Goal: Information Seeking & Learning: Learn about a topic

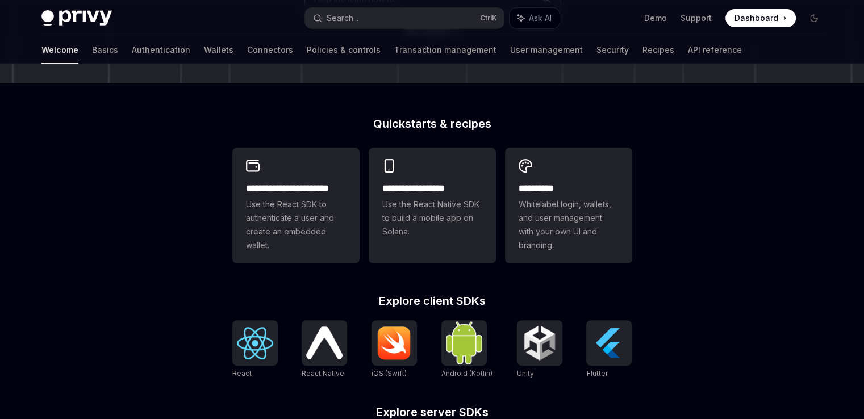
scroll to position [398, 0]
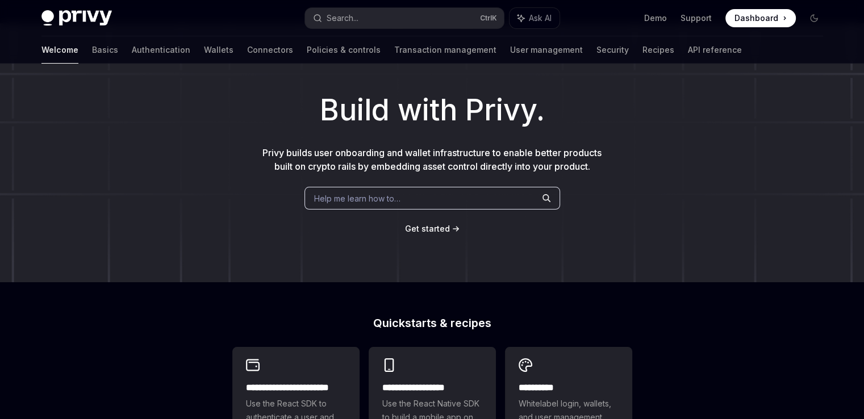
scroll to position [0, 0]
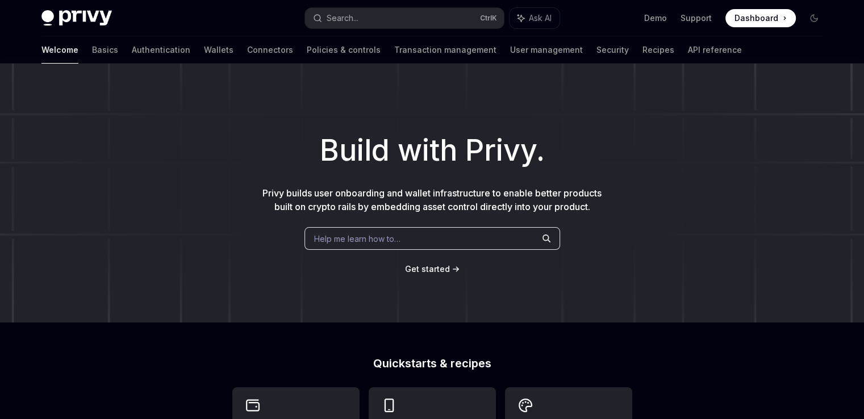
click at [73, 58] on div "Welcome Basics Authentication Wallets Connectors Policies & controls Transactio…" at bounding box center [391, 49] width 701 height 27
click at [35, 55] on div "Welcome Basics Authentication Wallets Connectors Policies & controls Transactio…" at bounding box center [432, 49] width 837 height 27
click at [92, 52] on link "Basics" at bounding box center [105, 49] width 26 height 27
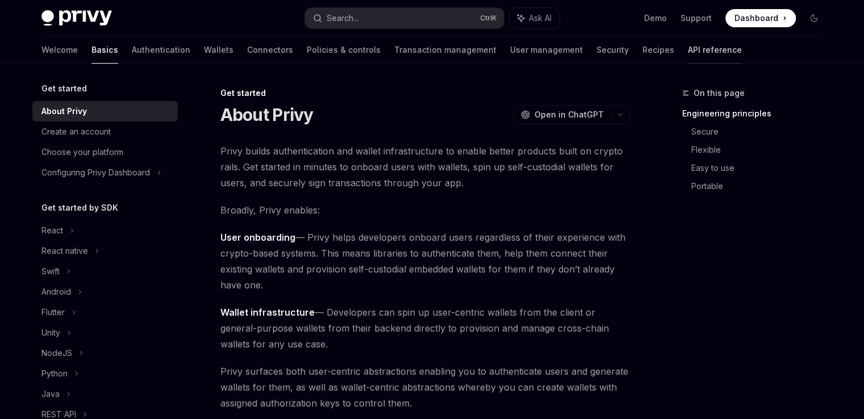
click at [688, 55] on link "API reference" at bounding box center [715, 49] width 54 height 27
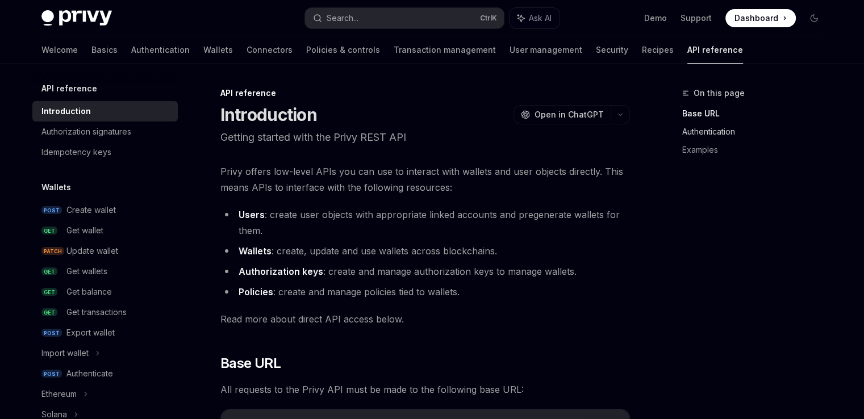
click at [705, 138] on link "Authentication" at bounding box center [758, 132] width 150 height 18
click at [779, 101] on div "On this page Base URL Authentication Examples" at bounding box center [758, 116] width 150 height 105
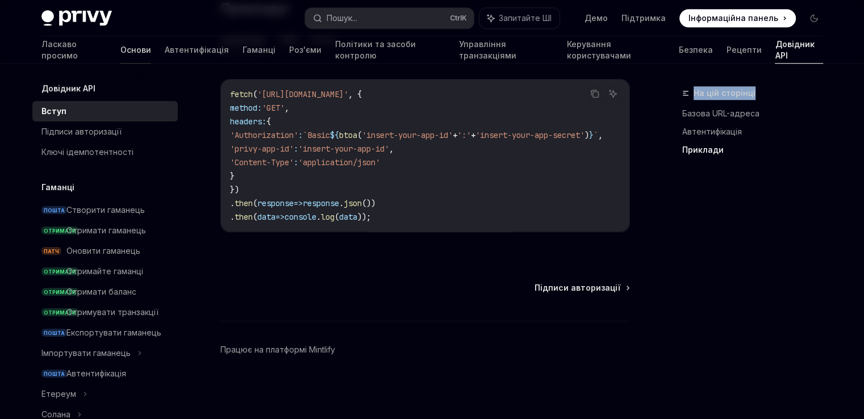
click at [120, 55] on font "Основи" at bounding box center [135, 50] width 31 height 10
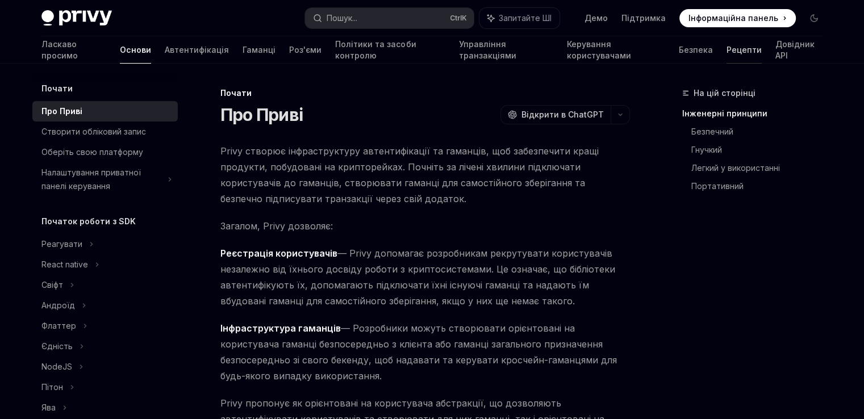
click at [727, 56] on link "Рецепти" at bounding box center [744, 49] width 35 height 27
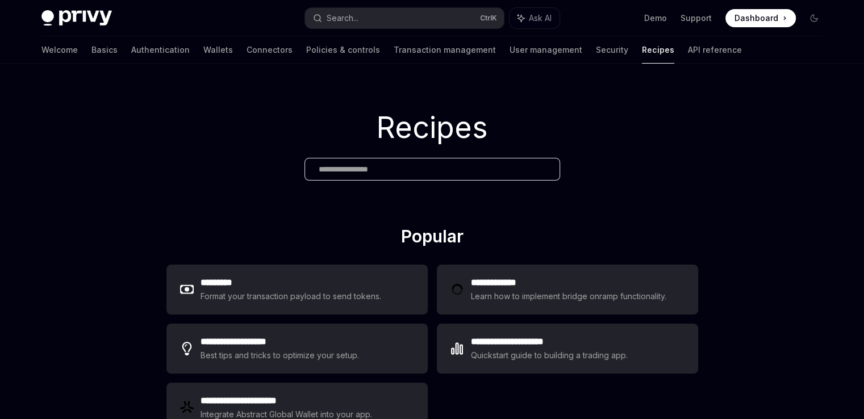
click at [776, 161] on div "Recipes" at bounding box center [432, 145] width 864 height 163
click at [535, 19] on span "Ask AI" at bounding box center [540, 18] width 23 height 11
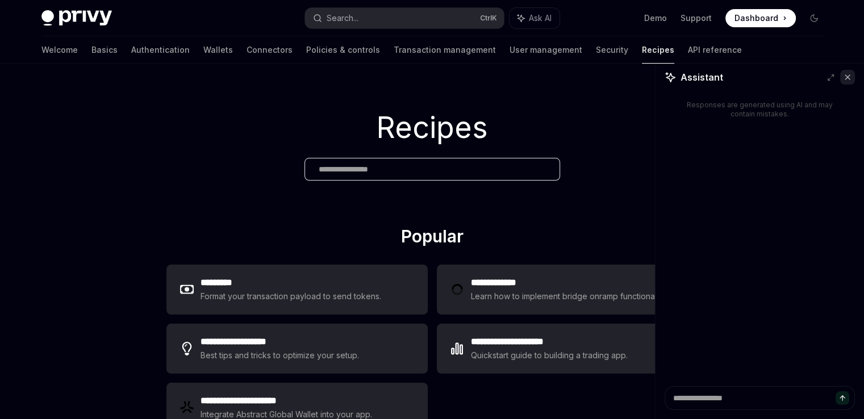
click at [850, 74] on icon at bounding box center [848, 77] width 8 height 8
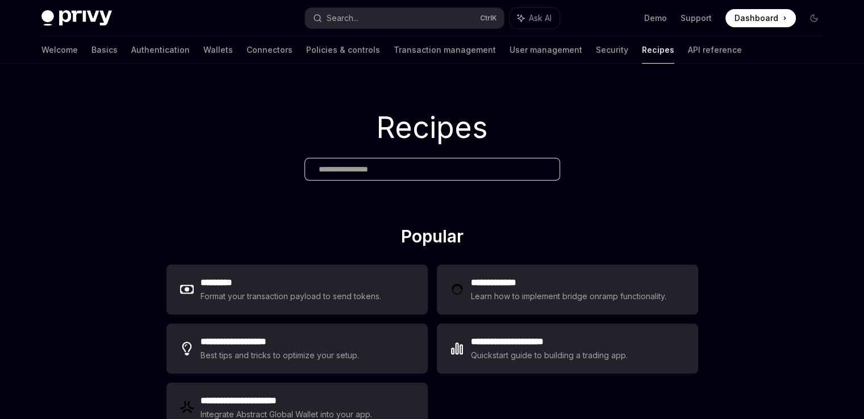
drag, startPoint x: 793, startPoint y: 52, endPoint x: 784, endPoint y: 47, distance: 10.4
click at [793, 52] on div "Welcome Basics Authentication Wallets Connectors Policies & controls Transactio…" at bounding box center [432, 49] width 837 height 27
click at [739, 14] on span "Dashboard" at bounding box center [757, 18] width 44 height 11
click at [66, 23] on img at bounding box center [76, 18] width 70 height 16
type textarea "*"
